Goal: Communication & Community: Answer question/provide support

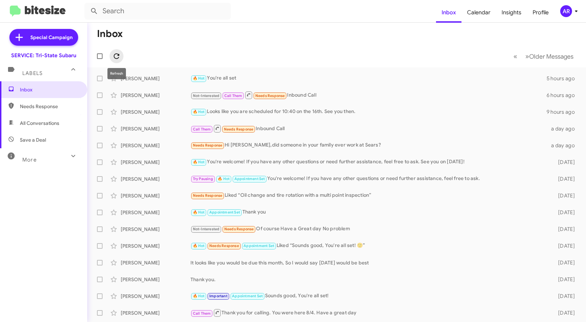
click at [118, 56] on icon at bounding box center [117, 56] width 6 height 6
click at [47, 106] on span "Needs Response" at bounding box center [49, 106] width 59 height 7
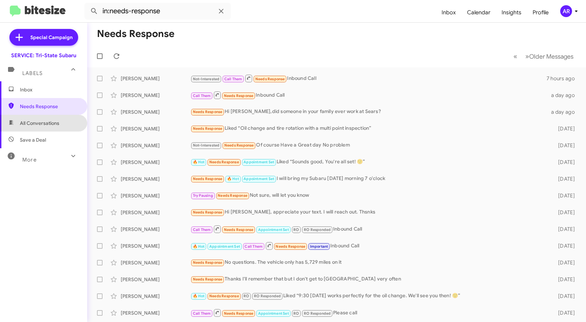
click at [44, 120] on span "All Conversations" at bounding box center [39, 123] width 39 height 7
type input "in:all-conversations"
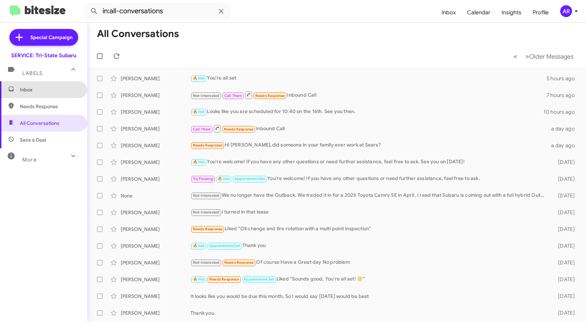
click at [68, 87] on span "Inbox" at bounding box center [49, 89] width 59 height 7
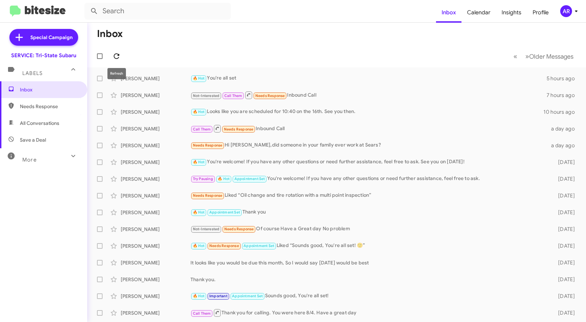
click at [111, 57] on span at bounding box center [117, 56] width 14 height 8
